Goal: Task Accomplishment & Management: Complete application form

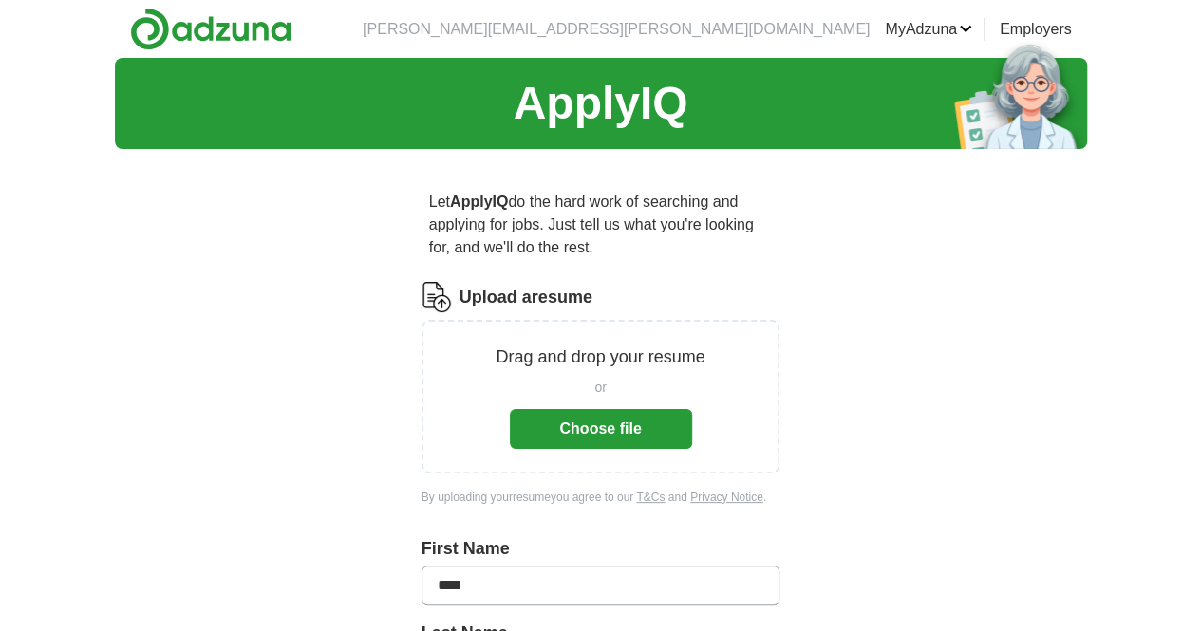
click at [609, 417] on button "Choose file" at bounding box center [601, 429] width 182 height 40
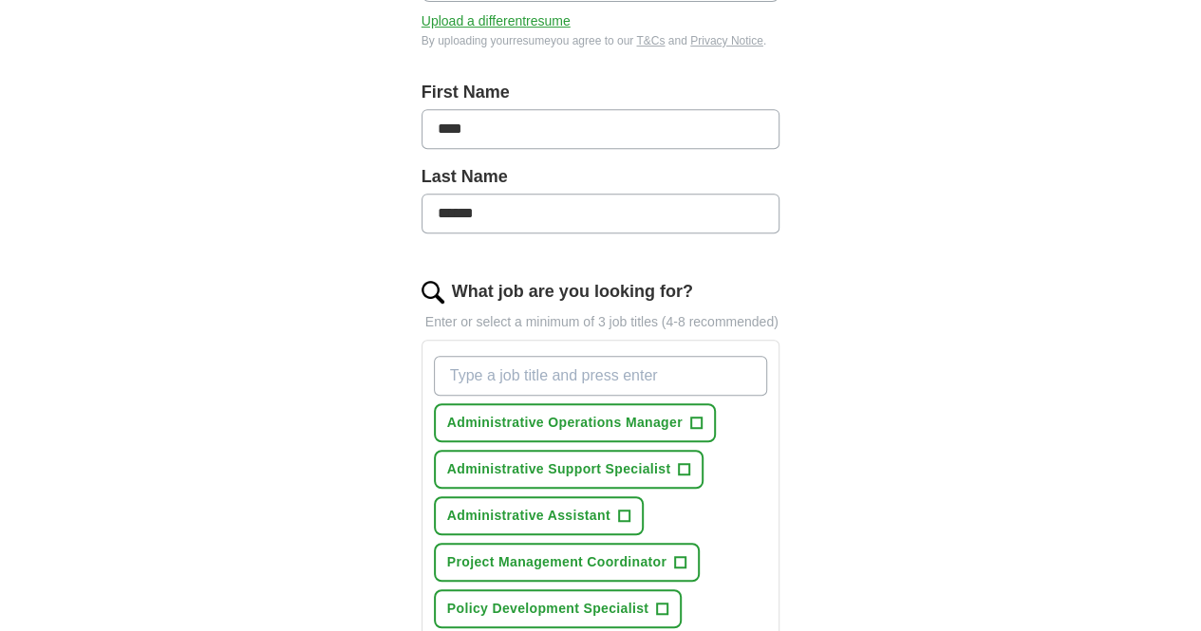
scroll to position [382, 0]
click at [690, 415] on span "+" at bounding box center [695, 422] width 11 height 15
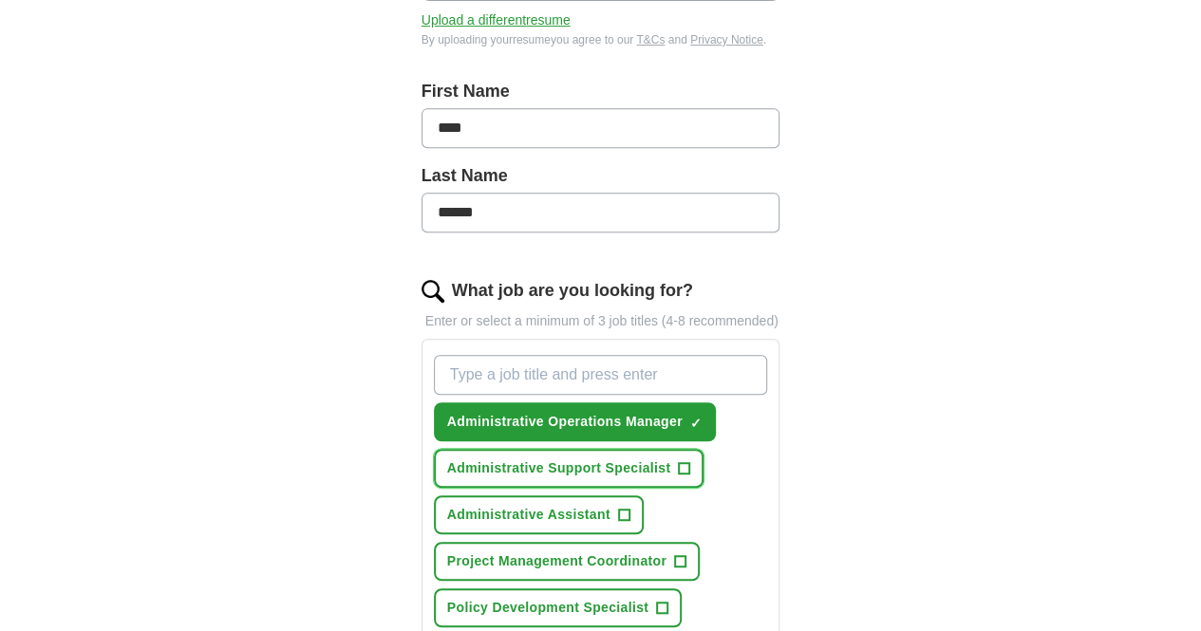
click at [679, 461] on span "+" at bounding box center [684, 468] width 11 height 15
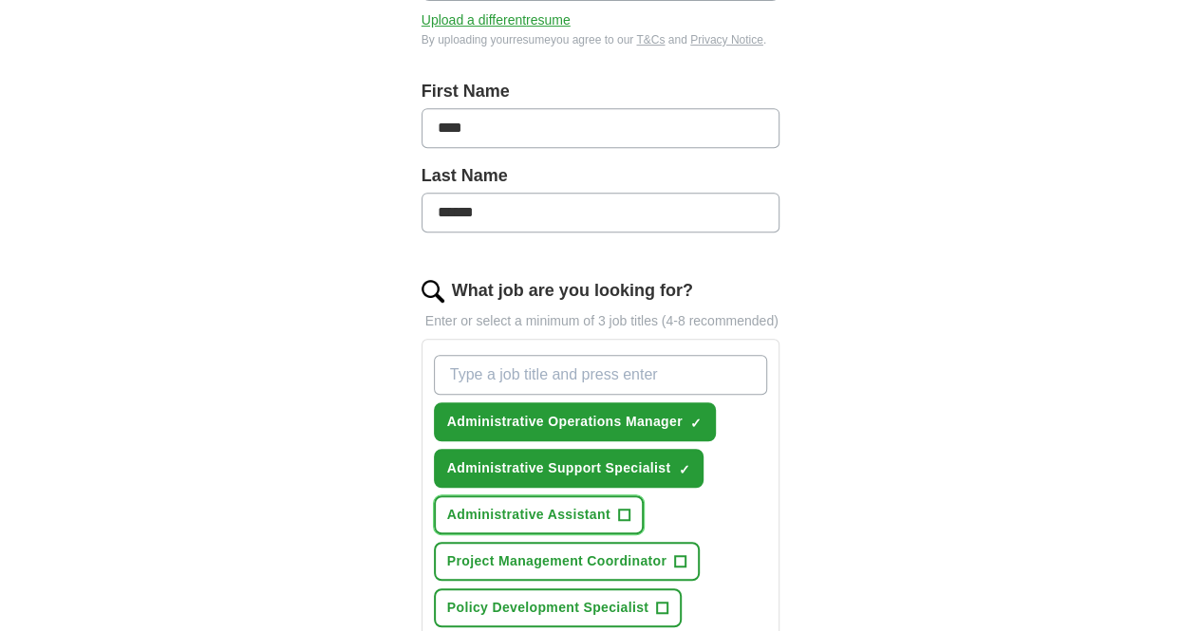
click at [618, 508] on span "+" at bounding box center [623, 515] width 11 height 15
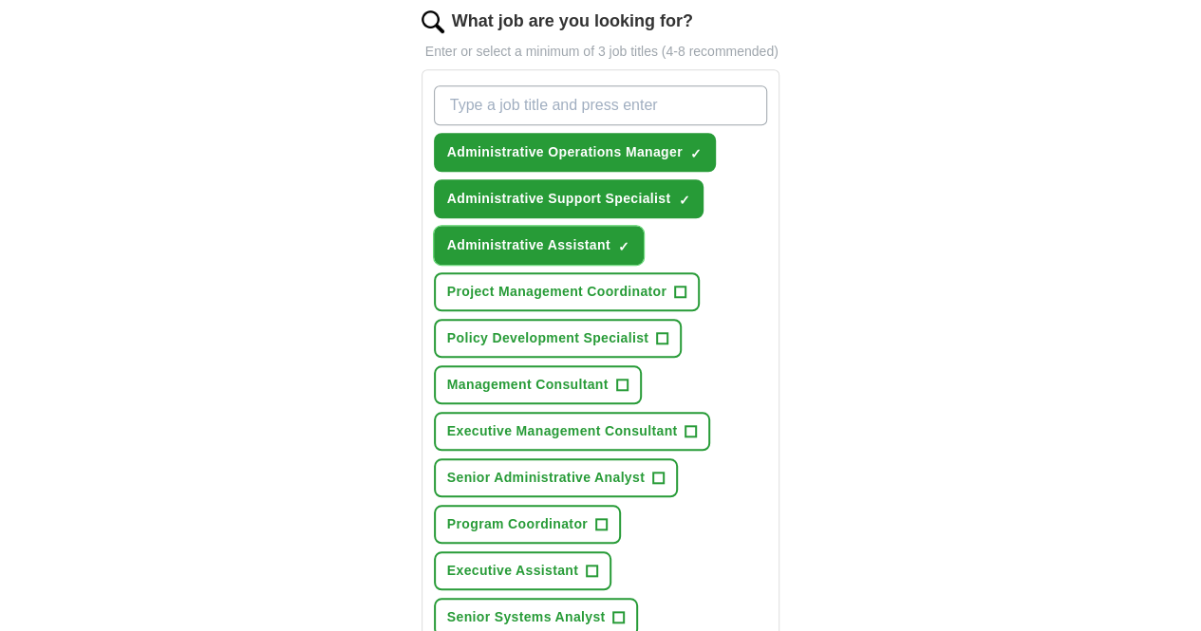
scroll to position [660, 0]
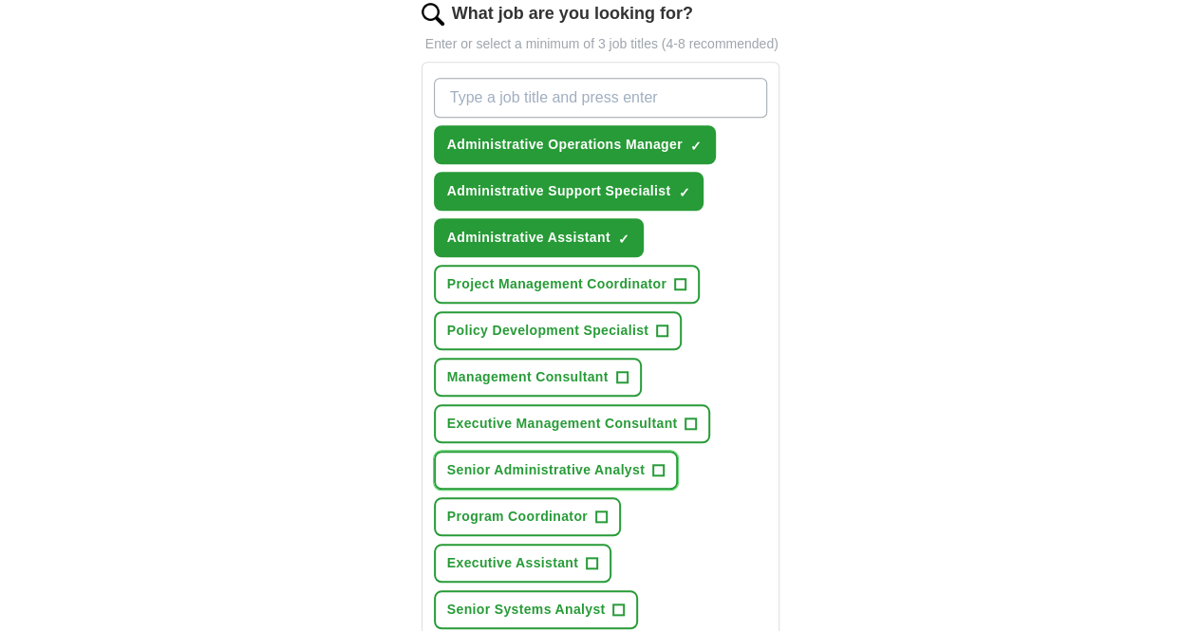
click at [652, 463] on span "+" at bounding box center [657, 470] width 11 height 15
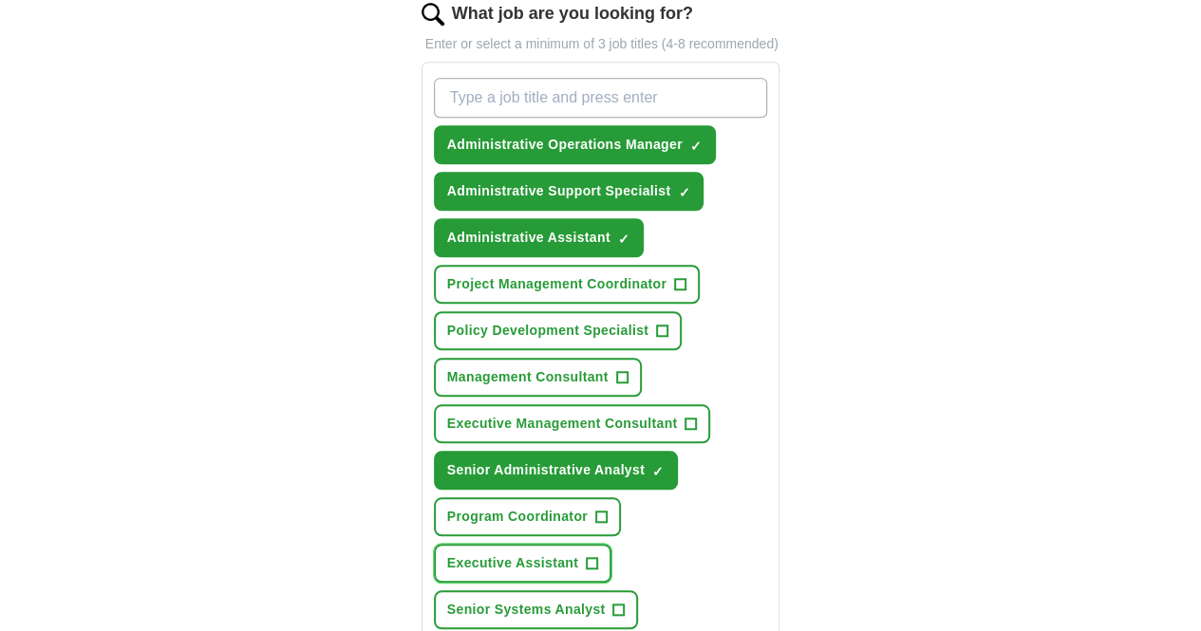
click at [598, 556] on span "+" at bounding box center [592, 563] width 11 height 15
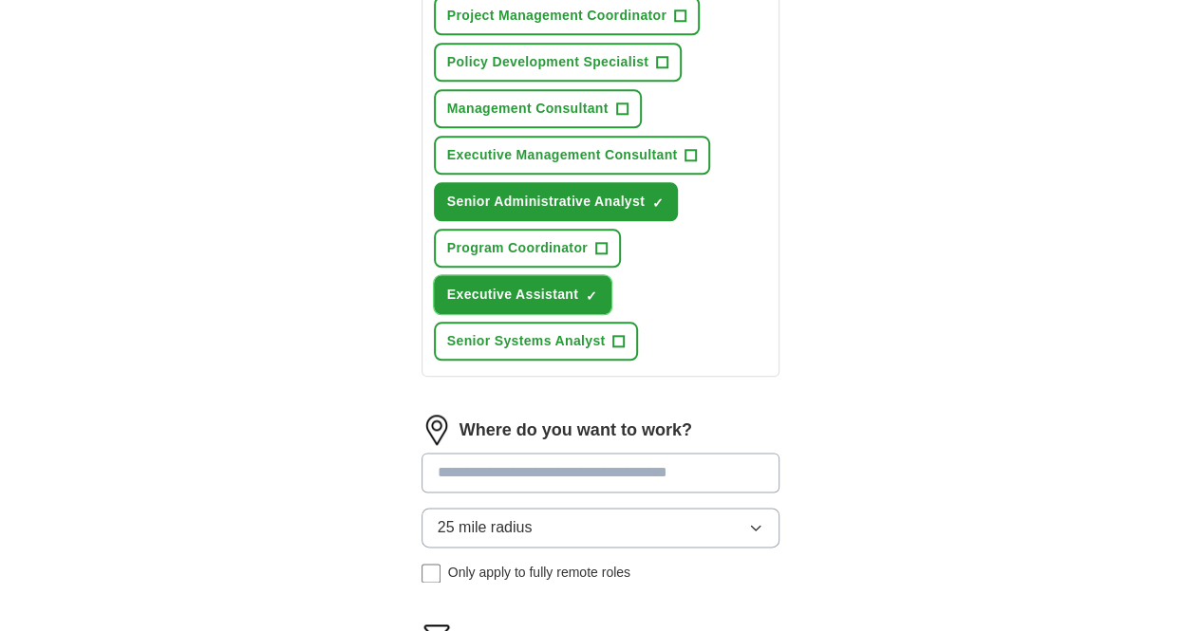
scroll to position [931, 0]
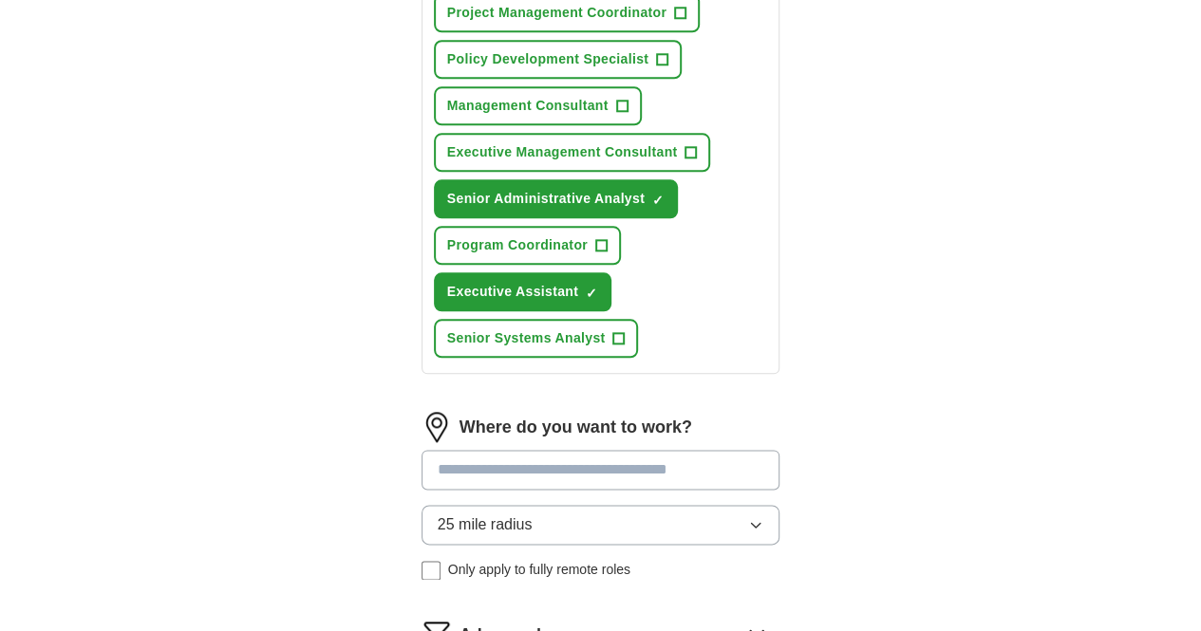
click at [640, 450] on input at bounding box center [600, 470] width 359 height 40
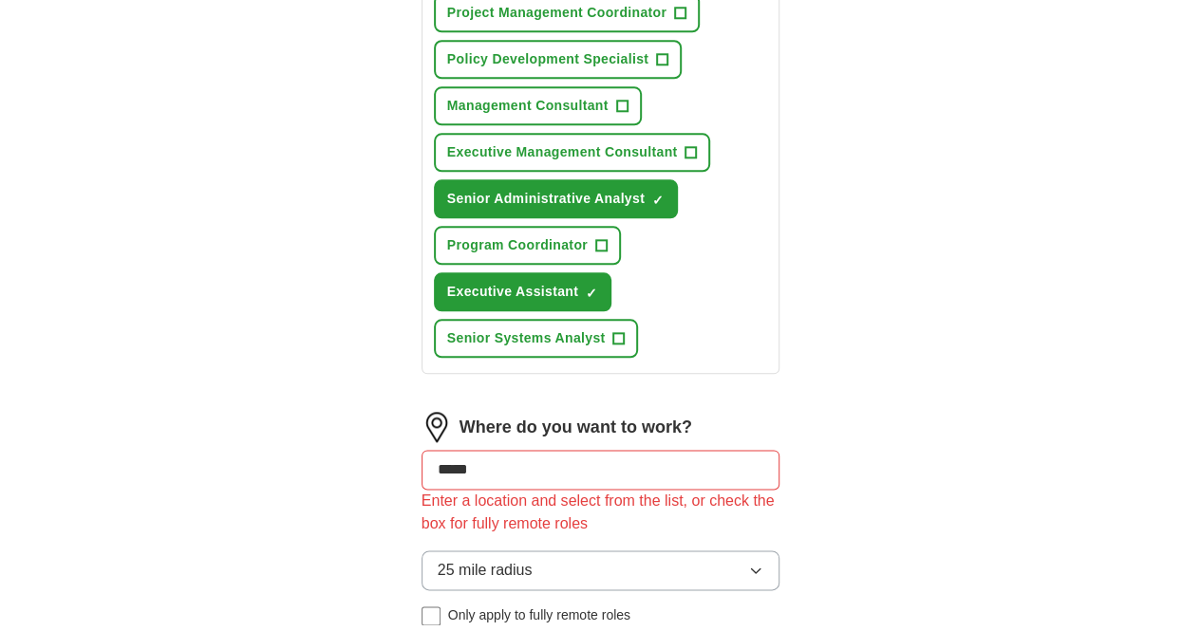
click at [780, 451] on div "Where do you want to work? ***** Enter a location and select from the list, or …" at bounding box center [600, 526] width 359 height 229
drag, startPoint x: 448, startPoint y: 401, endPoint x: 305, endPoint y: 400, distance: 143.3
click at [358, 400] on div "Let ApplyIQ do the hard work of searching and applying for jobs. Just tell us w…" at bounding box center [601, 31] width 486 height 1597
type input "********"
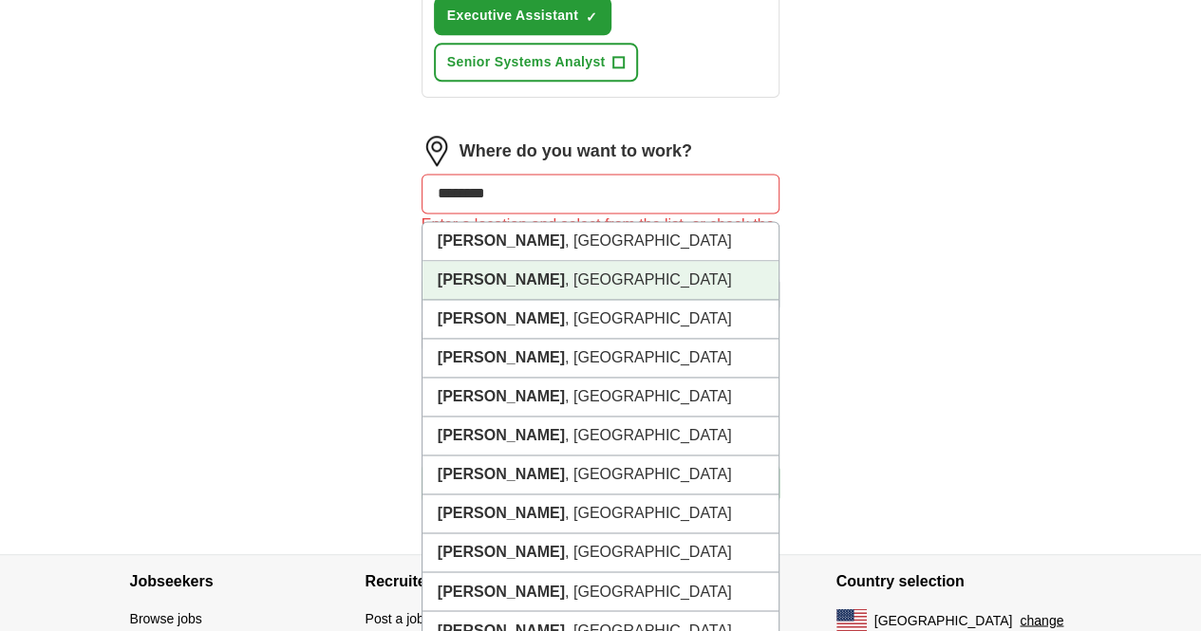
scroll to position [1208, 0]
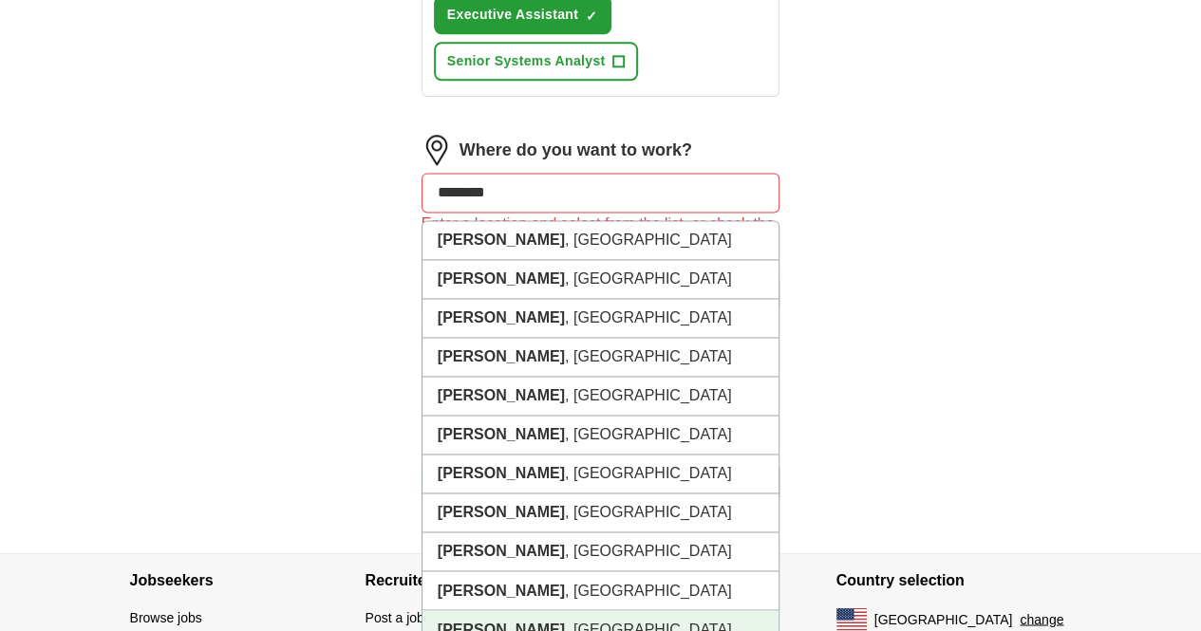
click at [441, 621] on strong "[PERSON_NAME]" at bounding box center [501, 629] width 127 height 16
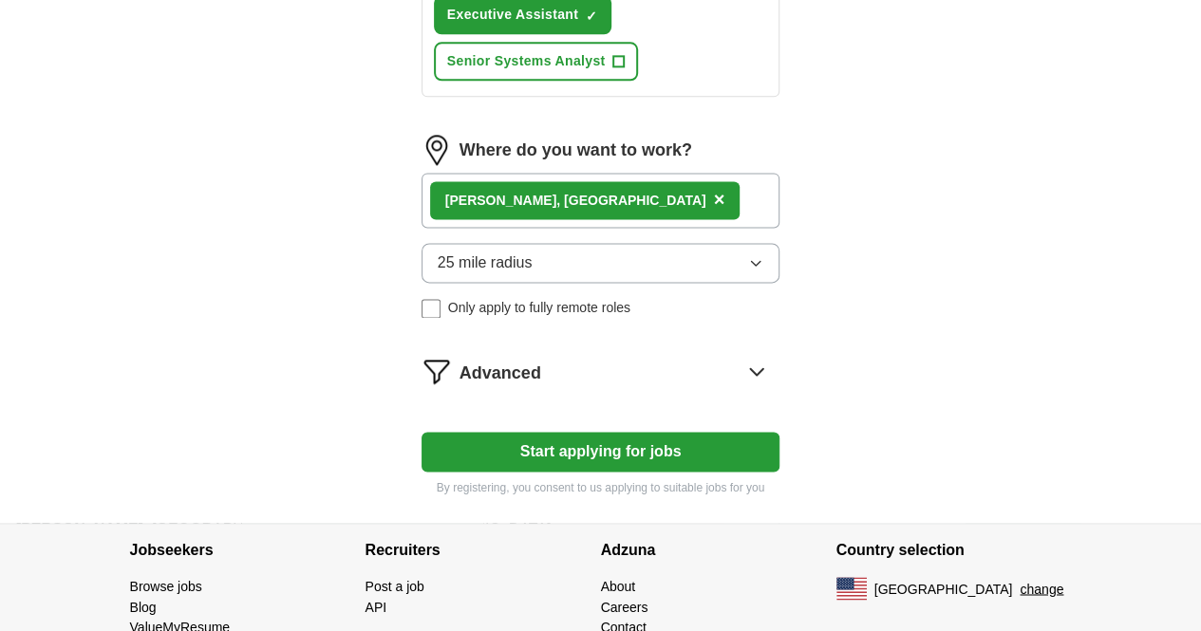
click at [780, 243] on button "25 mile radius" at bounding box center [600, 263] width 359 height 40
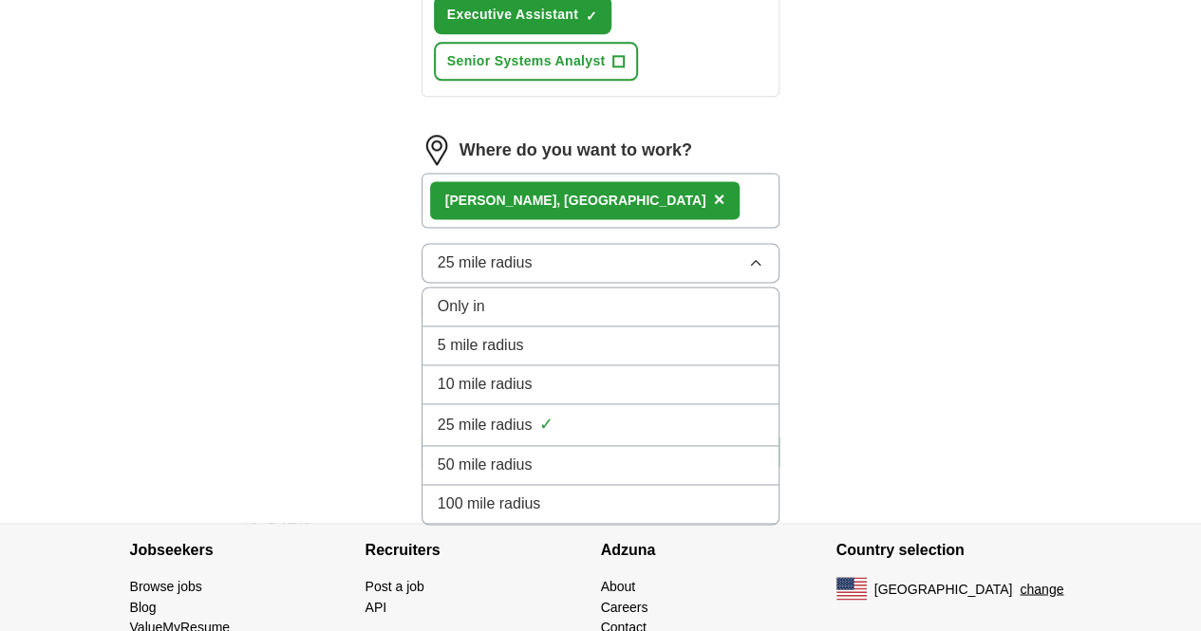
click at [598, 454] on div "50 mile radius" at bounding box center [601, 465] width 326 height 23
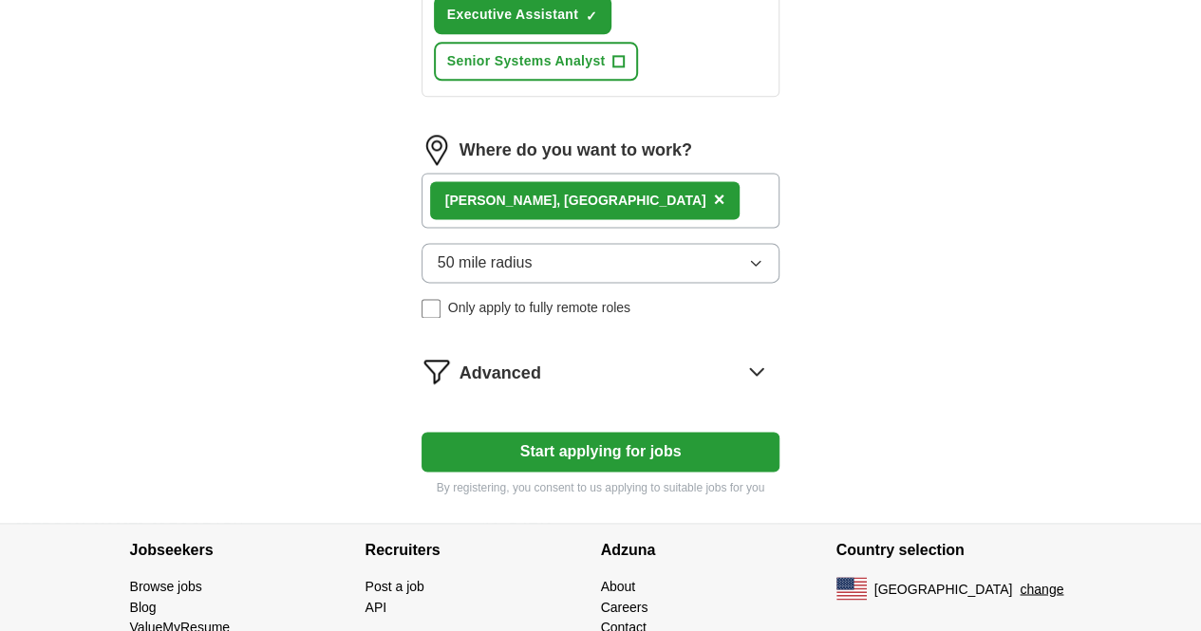
scroll to position [1217, 0]
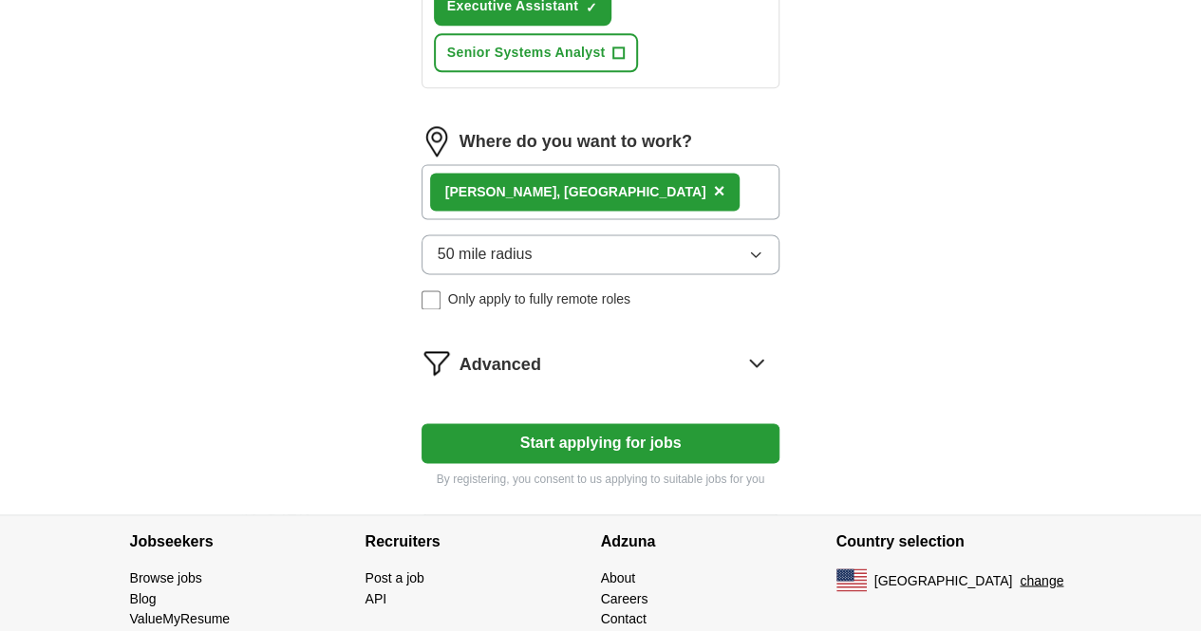
click at [772, 347] on icon at bounding box center [756, 362] width 30 height 30
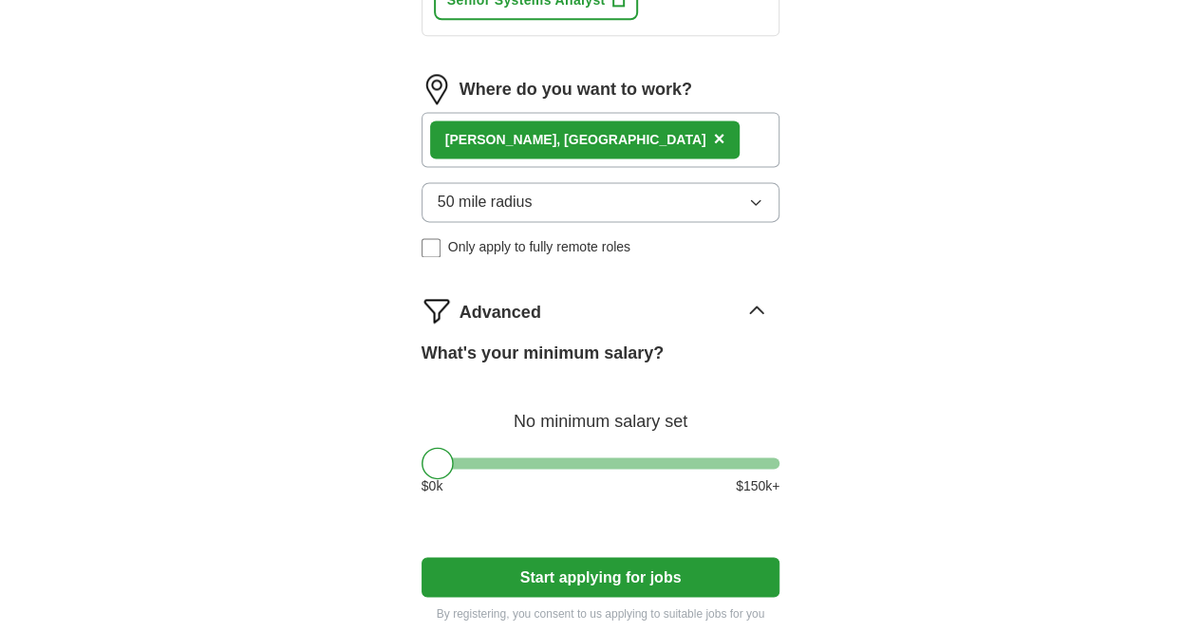
scroll to position [1270, 0]
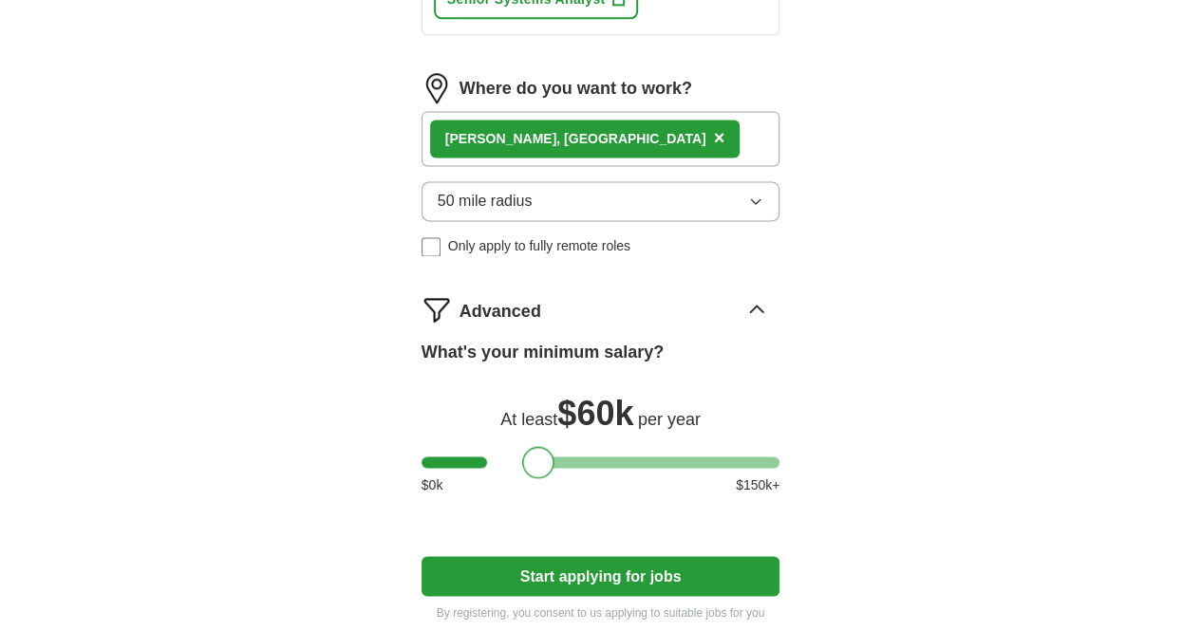
drag, startPoint x: 402, startPoint y: 393, endPoint x: 503, endPoint y: 397, distance: 100.7
click at [522, 446] on div at bounding box center [538, 462] width 32 height 32
click at [581, 556] on button "Start applying for jobs" at bounding box center [600, 576] width 359 height 40
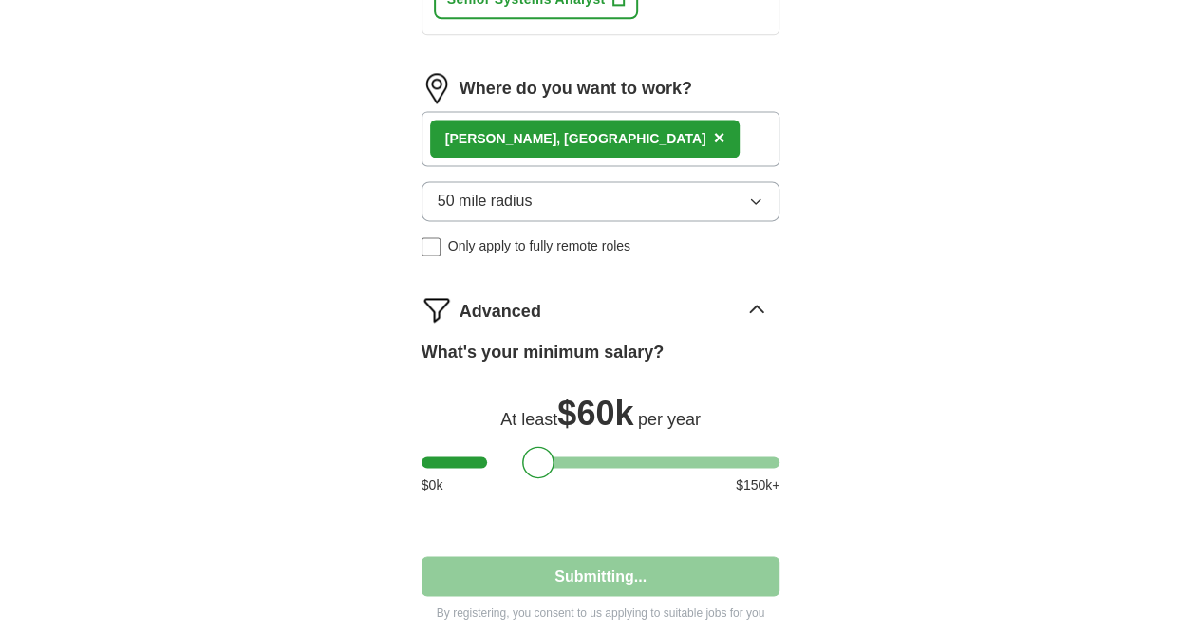
select select "**"
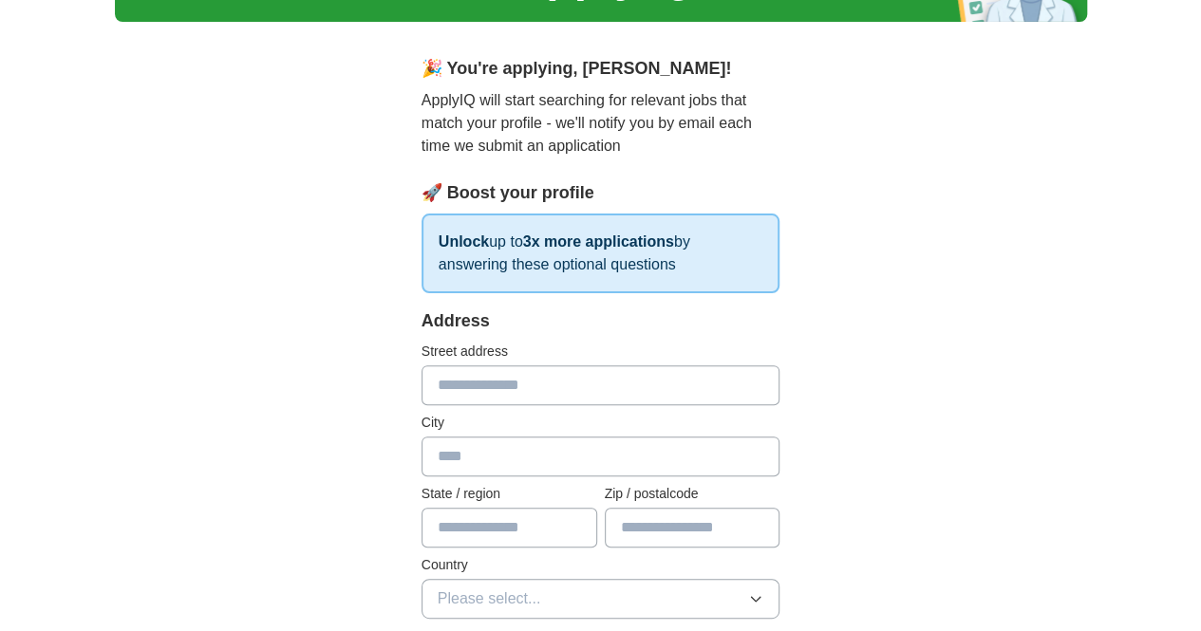
scroll to position [128, 0]
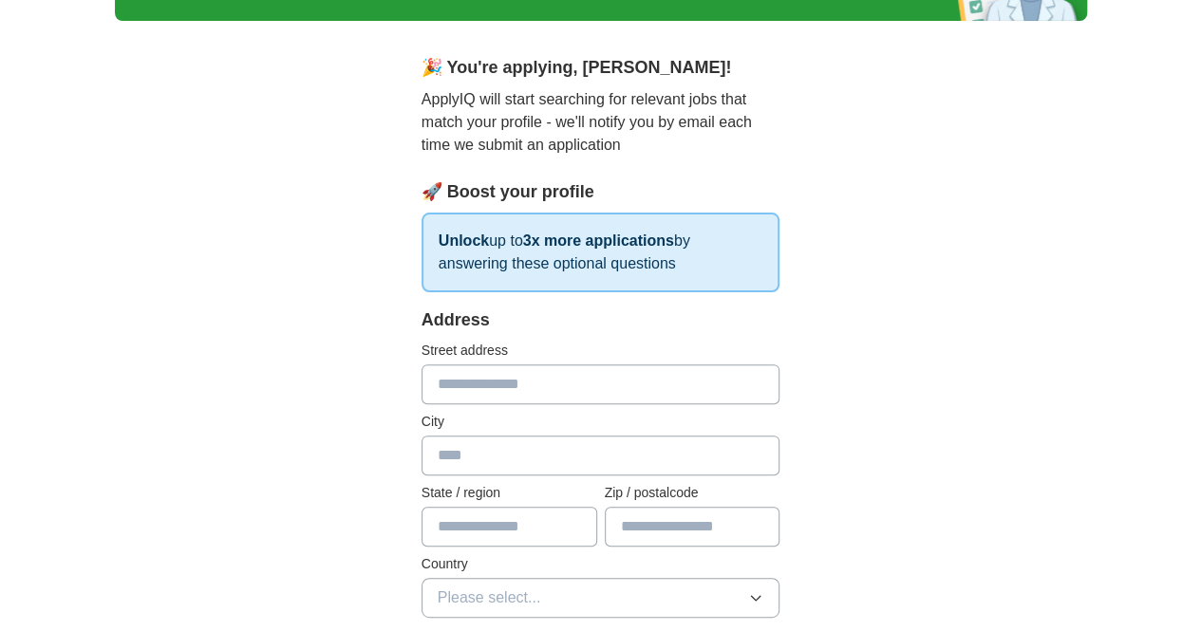
click at [550, 387] on input "text" at bounding box center [600, 384] width 359 height 40
type input "**********"
type input "********"
type input "**"
type input "*****"
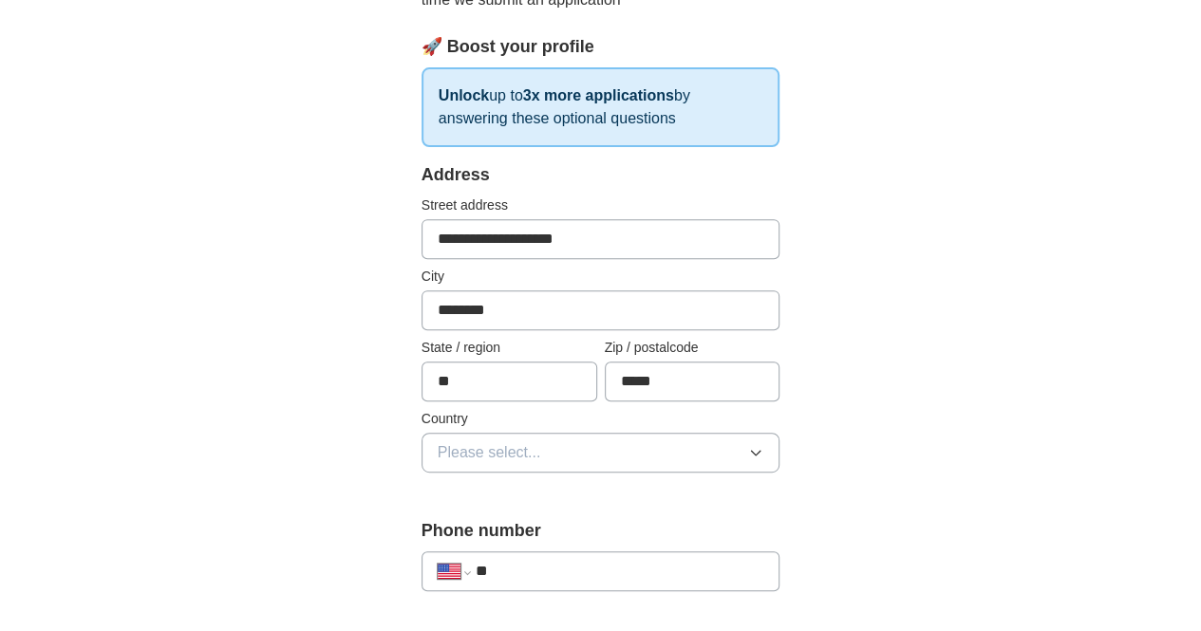
scroll to position [274, 0]
click at [780, 458] on button "Please select..." at bounding box center [600, 452] width 359 height 40
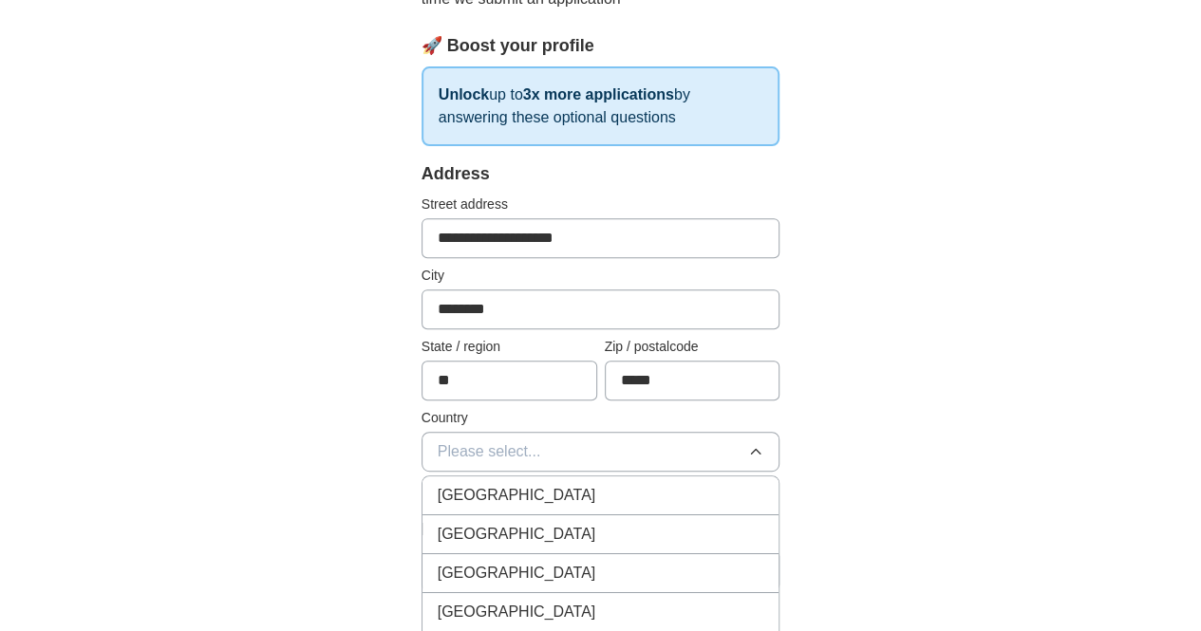
click at [716, 523] on div "[GEOGRAPHIC_DATA]" at bounding box center [601, 534] width 326 height 23
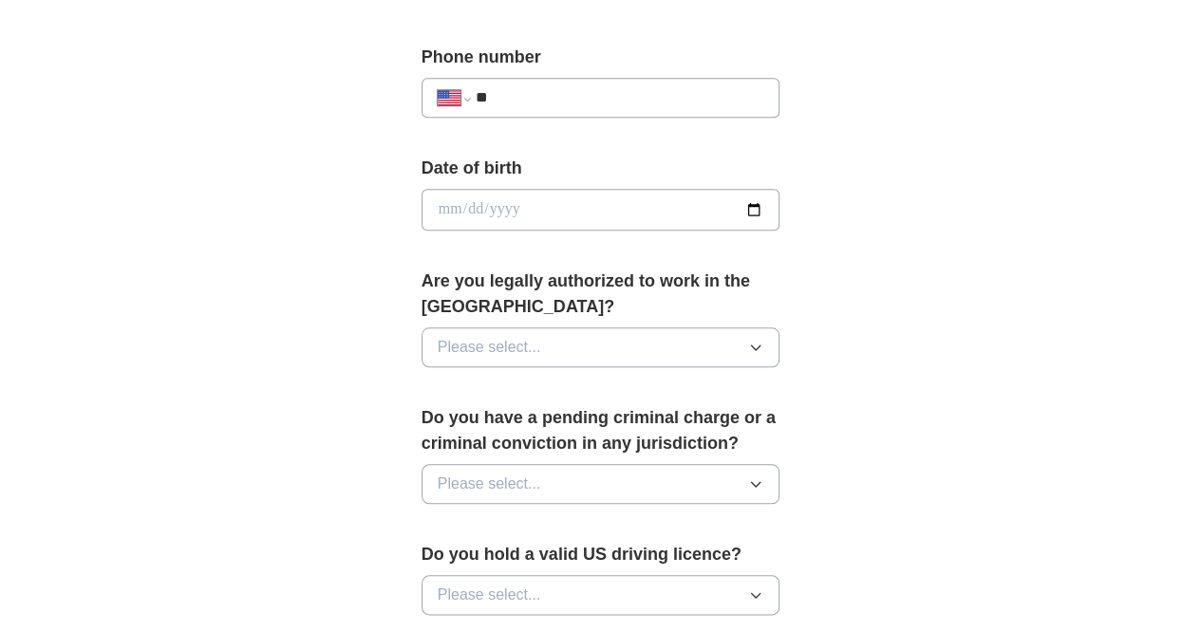
scroll to position [746, 0]
click at [763, 341] on icon "button" at bounding box center [755, 348] width 15 height 15
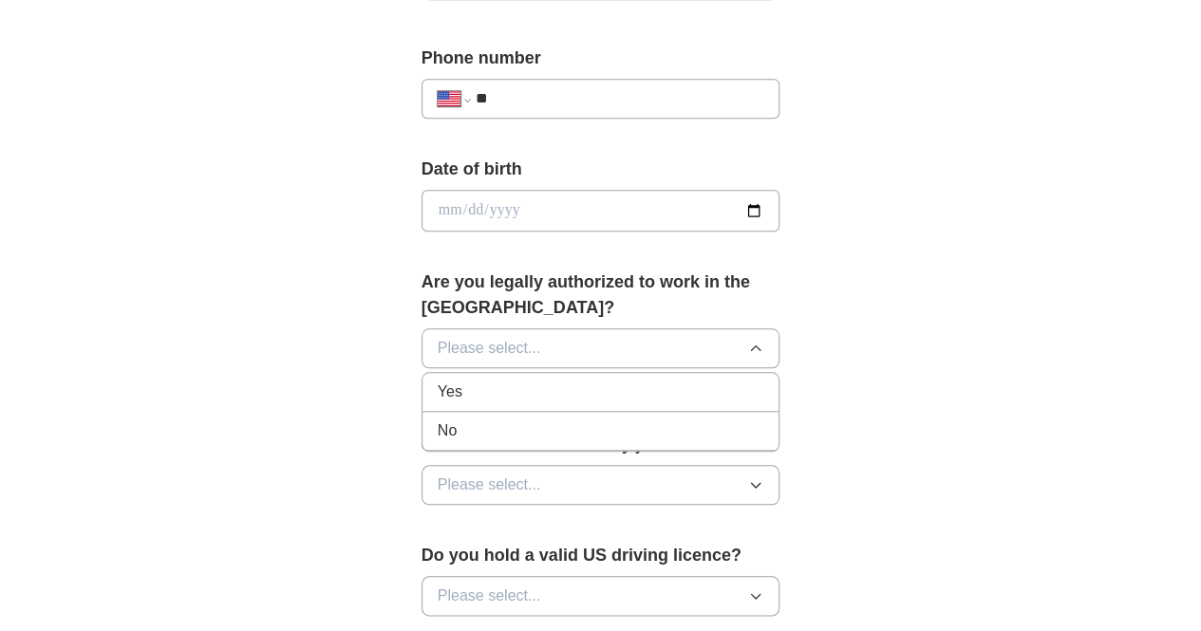
click at [517, 381] on div "Yes" at bounding box center [601, 392] width 326 height 23
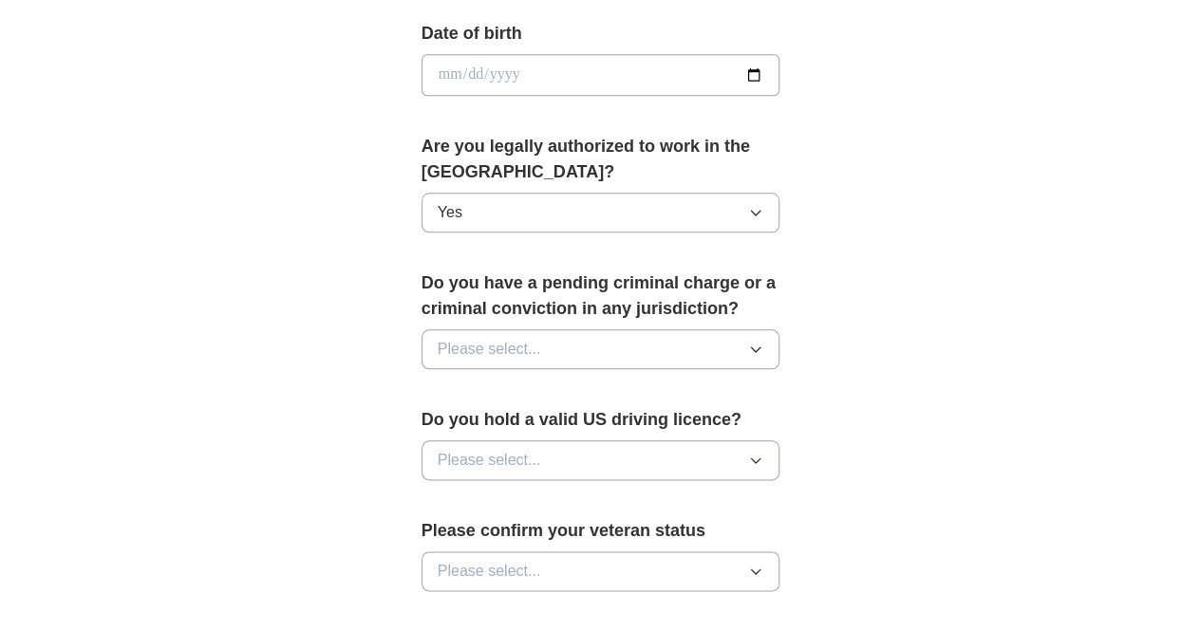
scroll to position [885, 0]
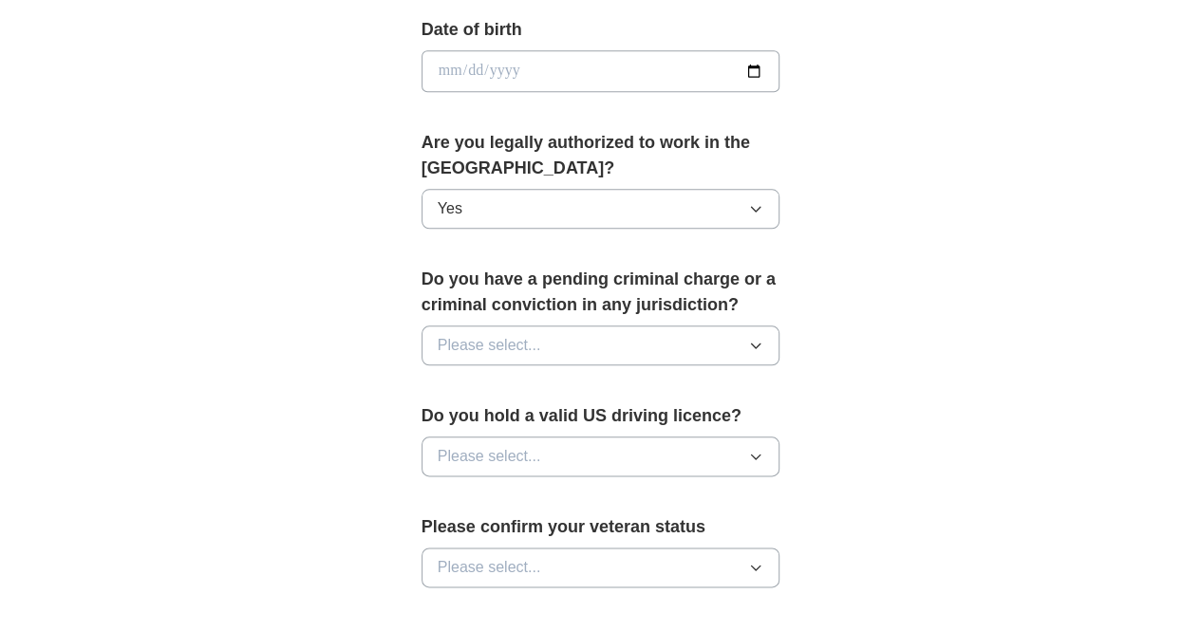
click at [763, 338] on icon "button" at bounding box center [755, 345] width 15 height 15
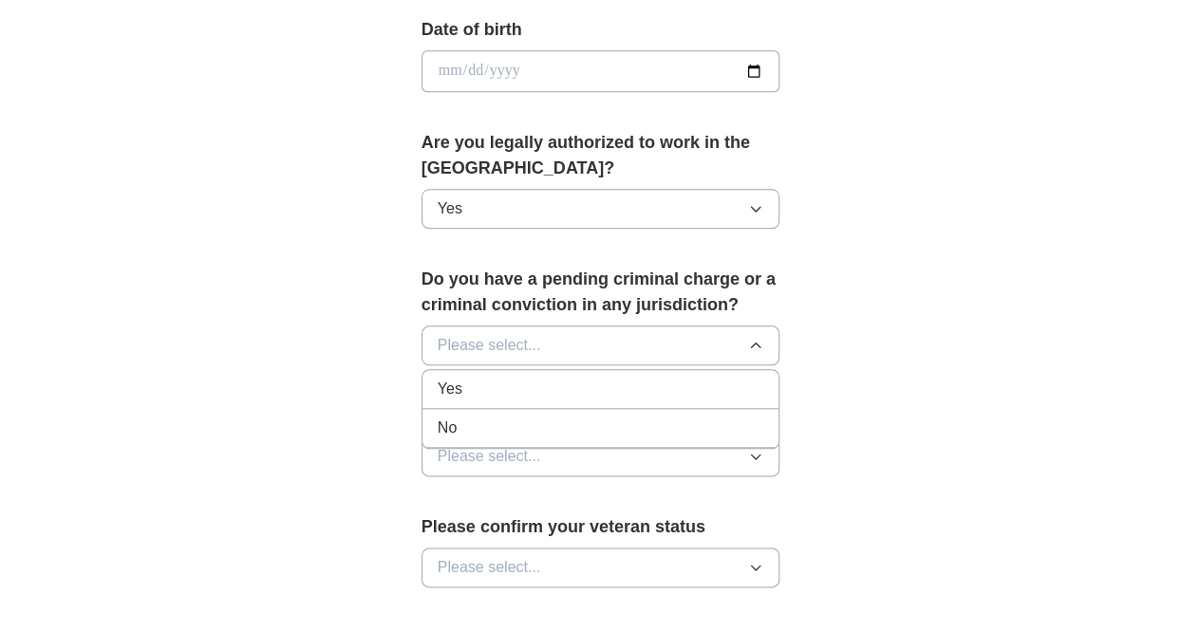
click at [645, 417] on div "No" at bounding box center [601, 428] width 326 height 23
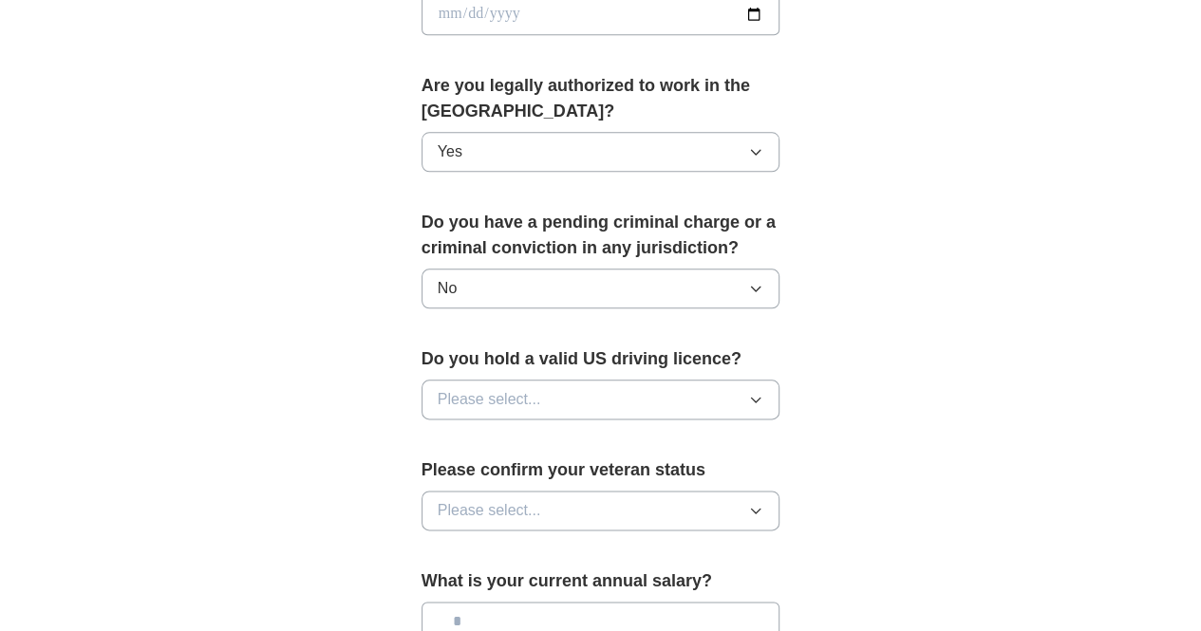
scroll to position [947, 0]
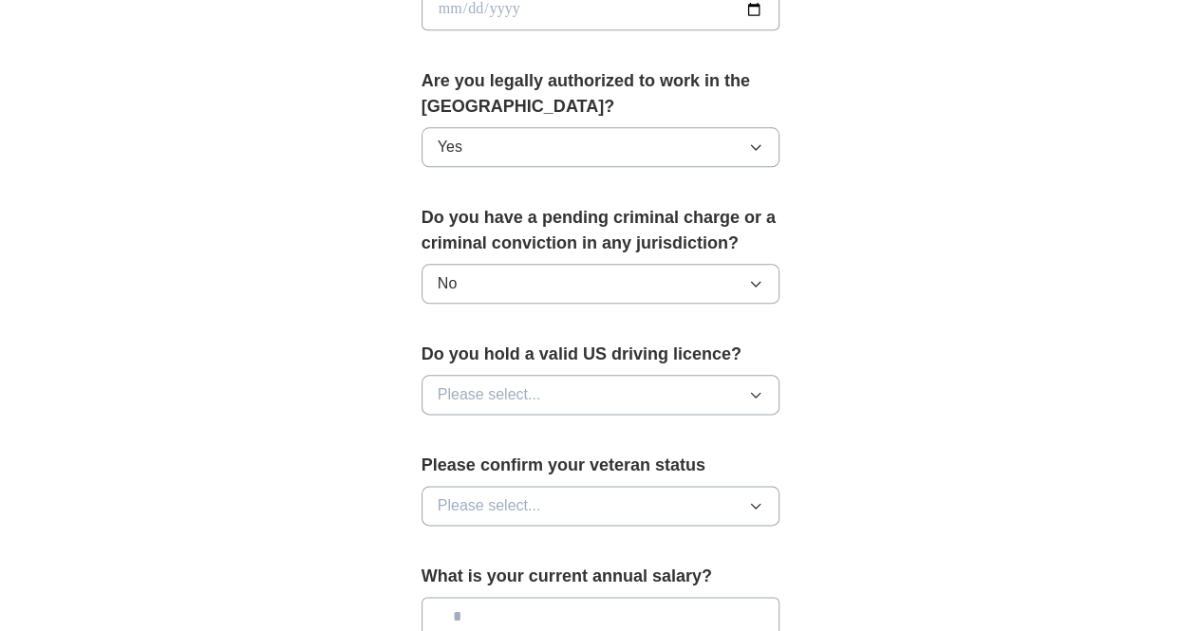
click at [780, 375] on button "Please select..." at bounding box center [600, 395] width 359 height 40
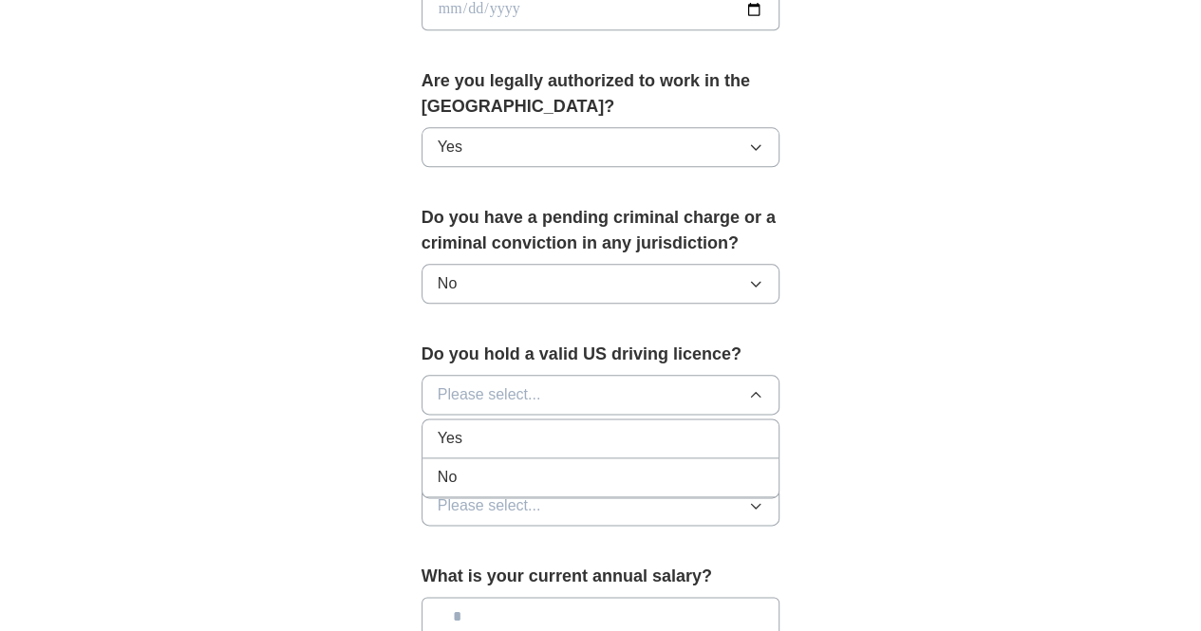
click at [627, 427] on div "Yes" at bounding box center [601, 438] width 326 height 23
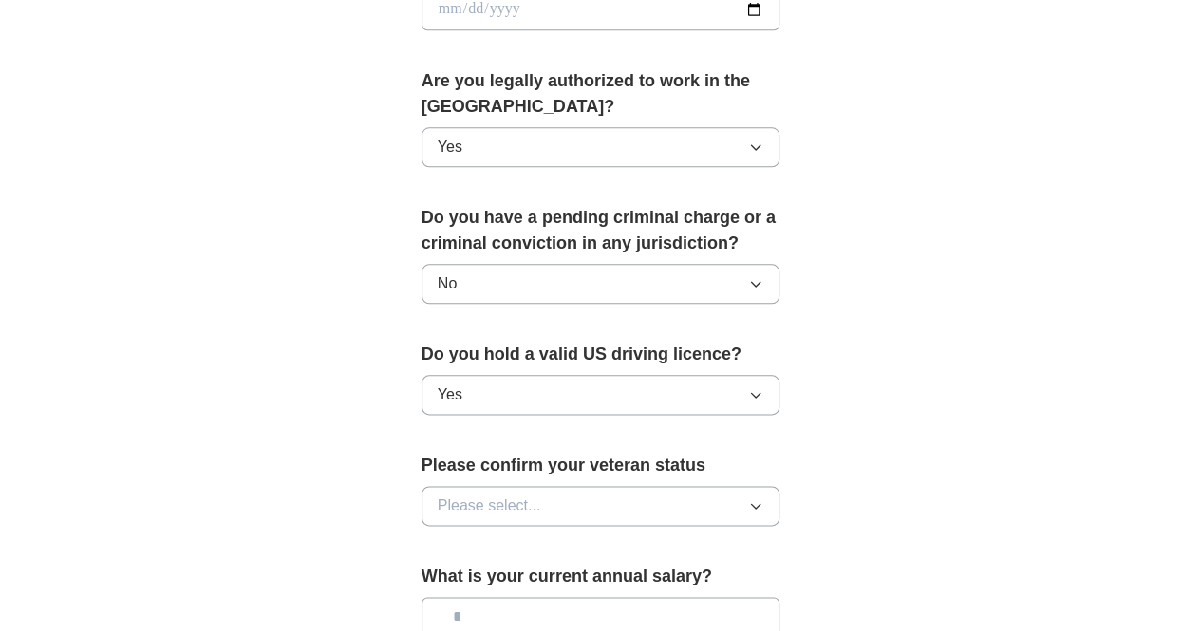
click at [763, 498] on icon "button" at bounding box center [755, 505] width 15 height 15
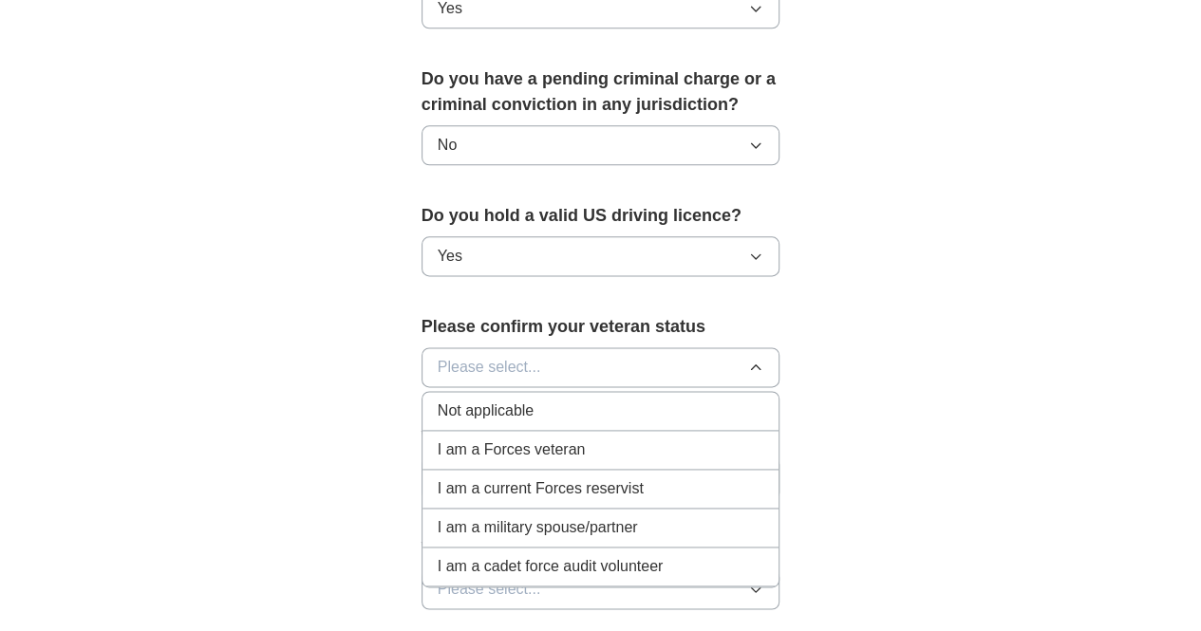
scroll to position [1095, 0]
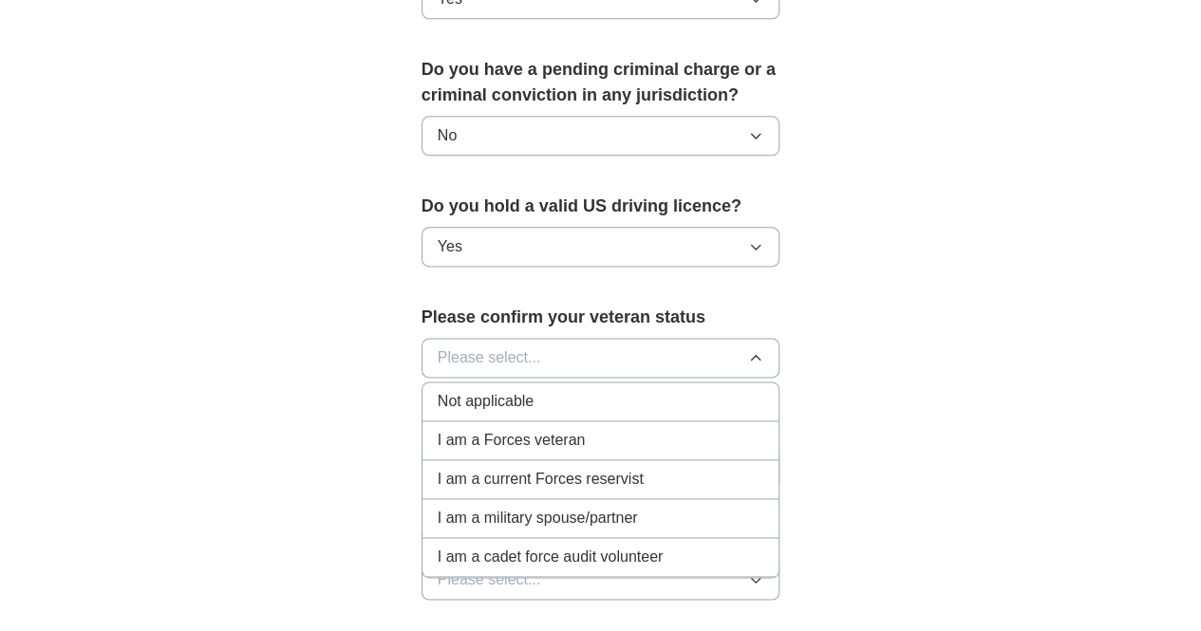
click at [638, 390] on div "Not applicable" at bounding box center [601, 401] width 326 height 23
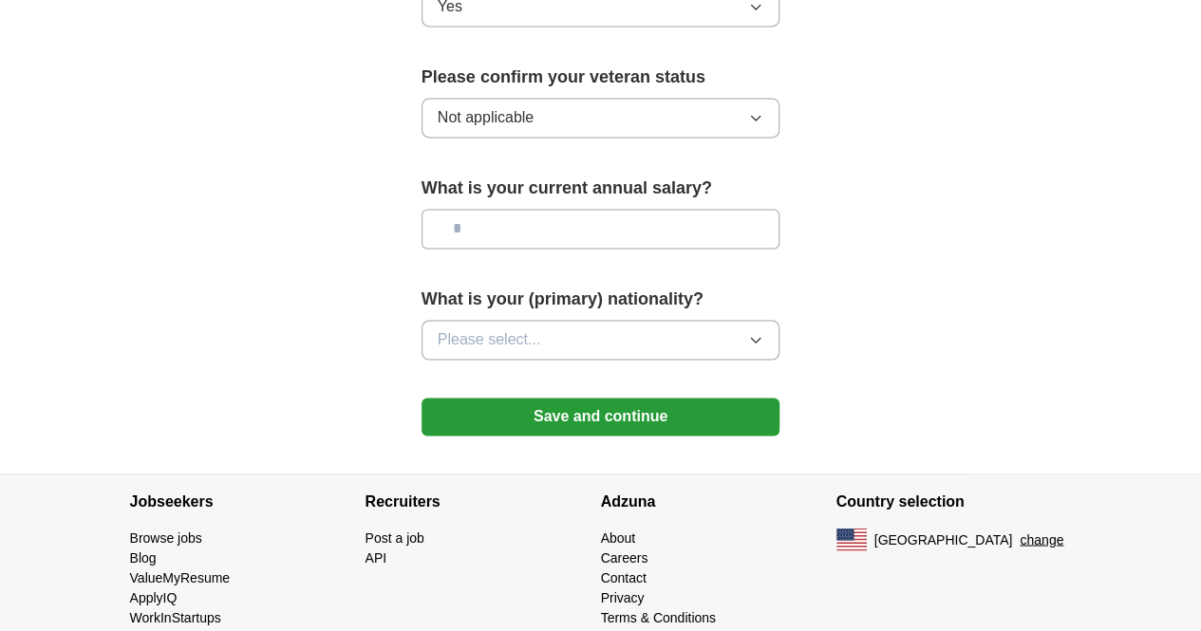
scroll to position [1334, 0]
click at [780, 321] on button "Please select..." at bounding box center [600, 341] width 359 height 40
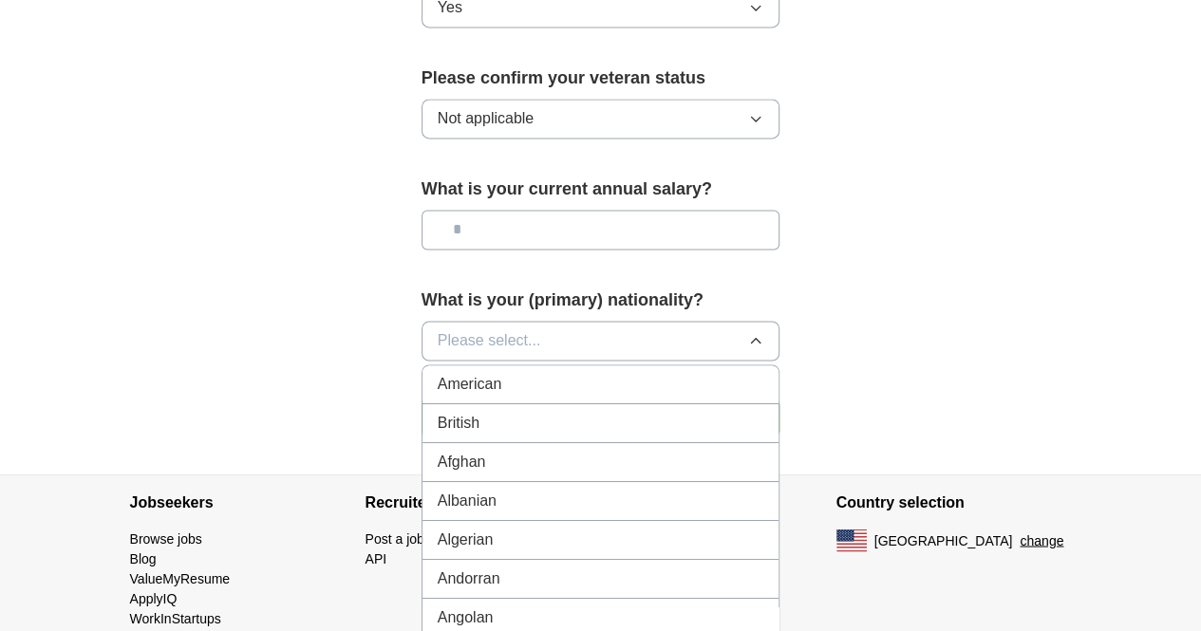
click at [680, 373] on div "American" at bounding box center [601, 384] width 326 height 23
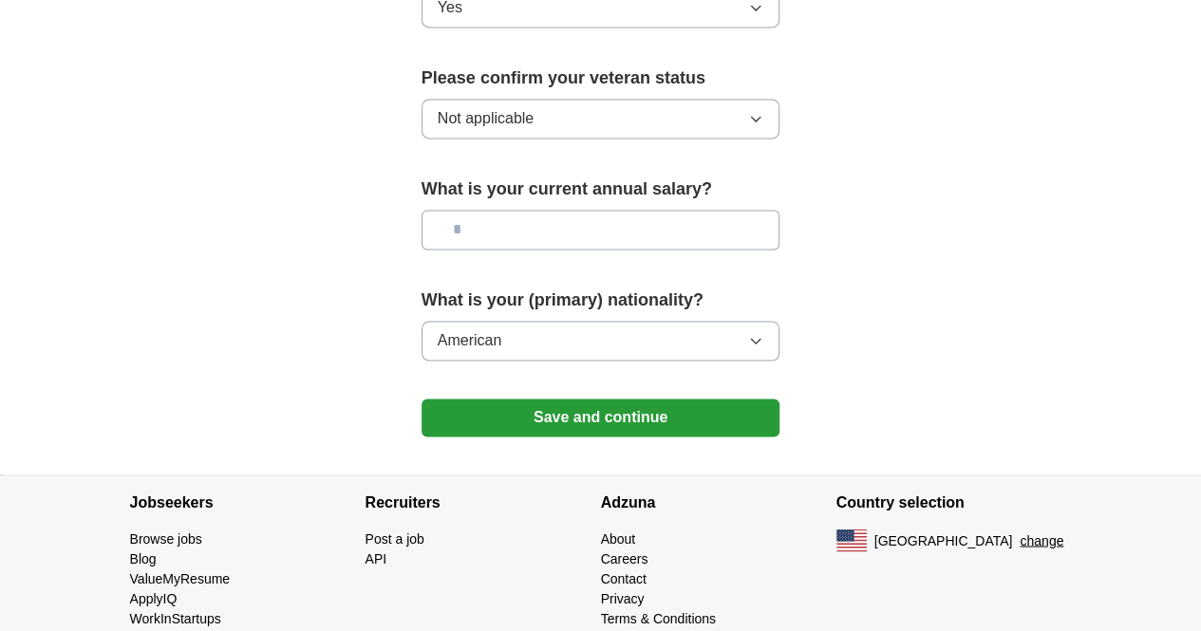
click at [653, 399] on button "Save and continue" at bounding box center [600, 418] width 359 height 38
